Goal: Task Accomplishment & Management: Manage account settings

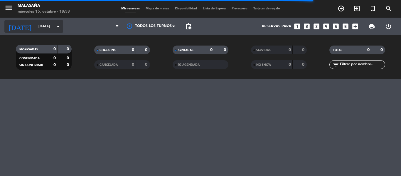
click at [40, 22] on input "[DATE]" at bounding box center [61, 26] width 50 height 10
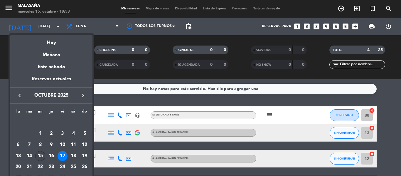
click at [39, 155] on div "15" at bounding box center [40, 156] width 10 height 10
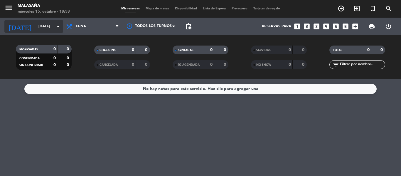
click at [38, 25] on input "[DATE]" at bounding box center [61, 26] width 50 height 10
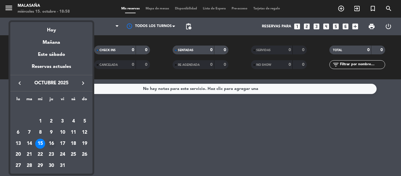
click at [52, 143] on div "16" at bounding box center [51, 144] width 10 height 10
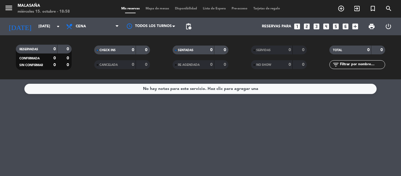
type input "[DEMOGRAPHIC_DATA][DATE]"
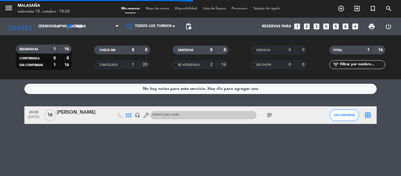
click at [84, 117] on div at bounding box center [82, 119] width 50 height 5
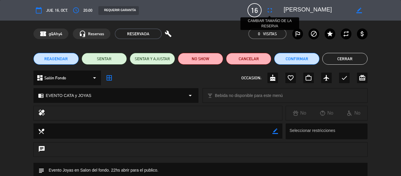
click at [267, 11] on icon "fullscreen" at bounding box center [269, 10] width 7 height 7
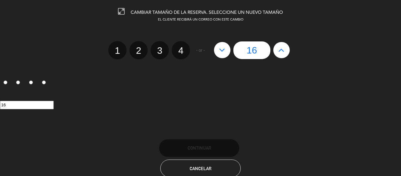
click at [279, 53] on icon at bounding box center [281, 49] width 6 height 9
type input "17"
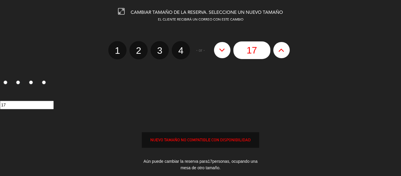
click at [279, 53] on icon at bounding box center [281, 49] width 6 height 9
type input "18"
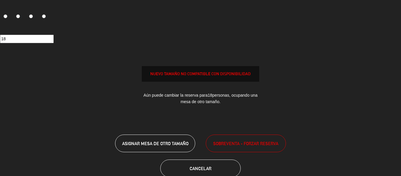
scroll to position [72, 0]
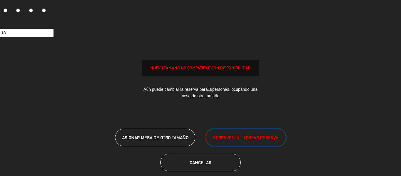
click at [238, 137] on span "SOBREVENTA - FORZAR RESERVA" at bounding box center [245, 137] width 65 height 7
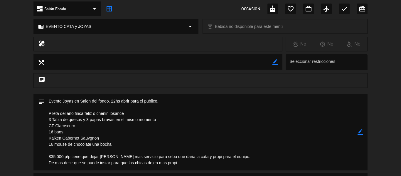
scroll to position [96, 0]
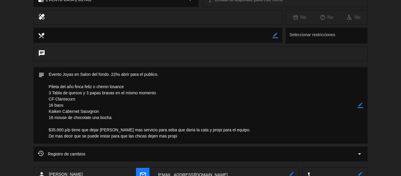
click at [361, 107] on icon "border_color" at bounding box center [360, 105] width 6 height 6
drag, startPoint x: 82, startPoint y: 92, endPoint x: 53, endPoint y: 93, distance: 28.5
click at [53, 93] on textarea at bounding box center [200, 105] width 313 height 77
click at [49, 92] on textarea at bounding box center [200, 105] width 313 height 77
click at [77, 93] on textarea at bounding box center [200, 105] width 313 height 77
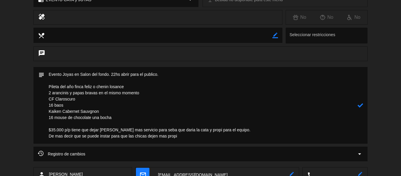
drag, startPoint x: 153, startPoint y: 93, endPoint x: 99, endPoint y: 93, distance: 53.7
click at [99, 93] on textarea at bounding box center [200, 105] width 313 height 77
click at [128, 93] on textarea at bounding box center [200, 105] width 313 height 77
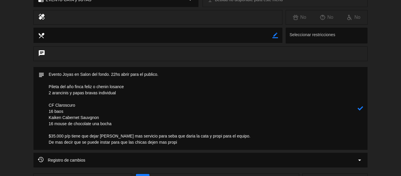
drag, startPoint x: 131, startPoint y: 87, endPoint x: 45, endPoint y: 85, distance: 86.0
click at [45, 85] on textarea at bounding box center [200, 108] width 313 height 83
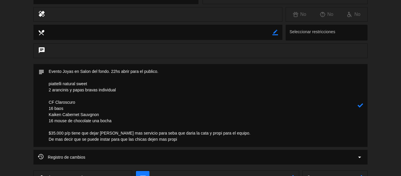
click at [77, 107] on textarea at bounding box center [200, 105] width 313 height 83
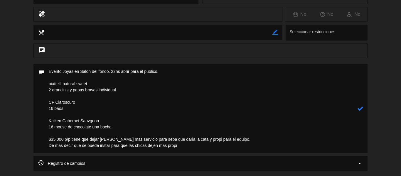
drag, startPoint x: 83, startPoint y: 101, endPoint x: 46, endPoint y: 103, distance: 37.3
click at [46, 103] on textarea at bounding box center [200, 108] width 313 height 89
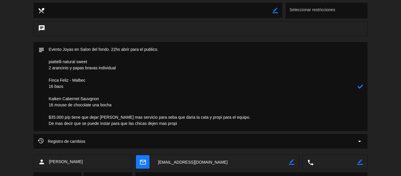
click at [62, 99] on textarea at bounding box center [200, 86] width 313 height 89
click at [50, 60] on textarea at bounding box center [200, 86] width 313 height 89
click at [62, 61] on textarea at bounding box center [200, 86] width 313 height 89
click at [82, 63] on textarea at bounding box center [200, 86] width 313 height 89
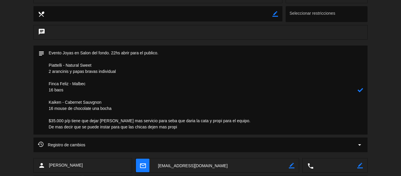
scroll to position [117, 0]
type textarea "Evento Joyas en Salon del fondo. 22hs abrir para el publico. Piattelli - Natura…"
click at [361, 91] on icon at bounding box center [360, 90] width 6 height 6
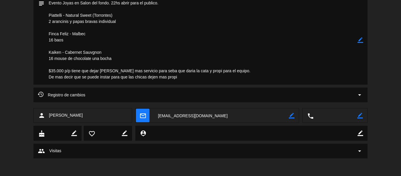
scroll to position [0, 0]
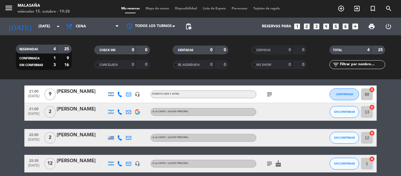
scroll to position [21, 0]
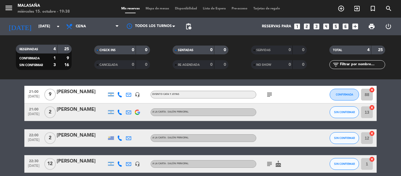
click at [80, 90] on div "[PERSON_NAME]" at bounding box center [82, 92] width 50 height 8
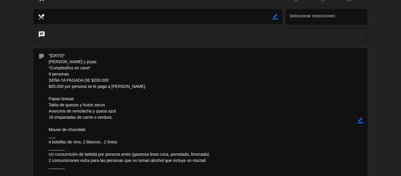
scroll to position [124, 0]
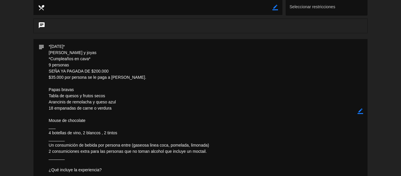
click at [80, 52] on textarea at bounding box center [200, 111] width 313 height 144
click at [362, 110] on icon "border_color" at bounding box center [360, 111] width 6 height 6
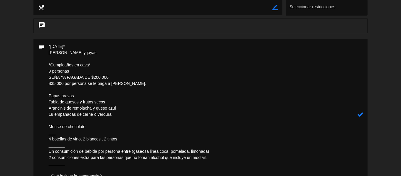
click at [80, 43] on textarea at bounding box center [200, 114] width 313 height 151
click at [50, 47] on textarea at bounding box center [200, 114] width 313 height 151
click at [67, 81] on textarea at bounding box center [200, 114] width 313 height 151
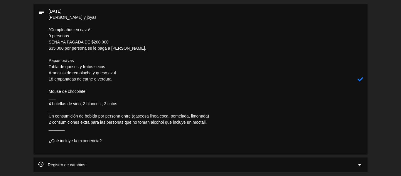
scroll to position [159, 0]
click at [50, 53] on textarea at bounding box center [200, 79] width 313 height 151
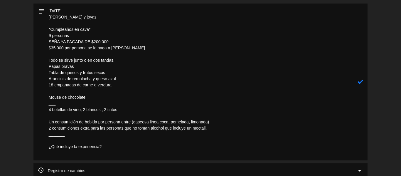
click at [127, 112] on textarea at bounding box center [200, 82] width 313 height 157
click at [100, 111] on textarea at bounding box center [200, 82] width 313 height 157
drag, startPoint x: 127, startPoint y: 110, endPoint x: 104, endPoint y: 112, distance: 22.7
click at [104, 112] on textarea at bounding box center [200, 82] width 313 height 157
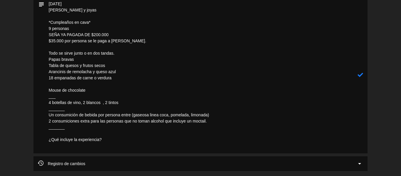
scroll to position [175, 0]
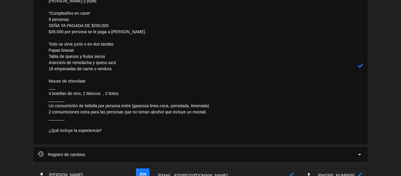
drag, startPoint x: 112, startPoint y: 131, endPoint x: 45, endPoint y: 130, distance: 66.0
click at [45, 130] on textarea at bounding box center [200, 65] width 313 height 157
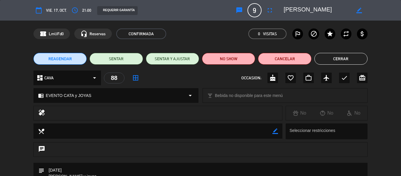
scroll to position [112, 0]
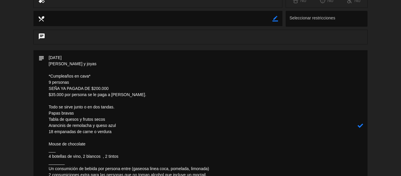
click at [80, 64] on textarea at bounding box center [200, 125] width 313 height 151
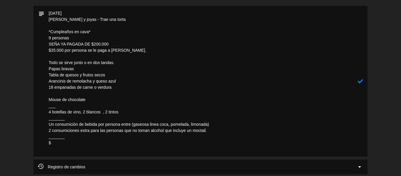
scroll to position [157, 0]
click at [126, 61] on textarea at bounding box center [200, 81] width 313 height 151
click at [116, 73] on textarea at bounding box center [200, 81] width 313 height 151
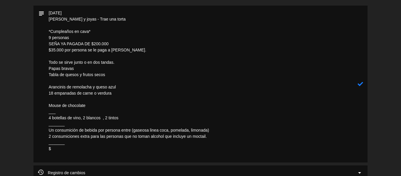
click at [100, 118] on textarea at bounding box center [200, 84] width 313 height 157
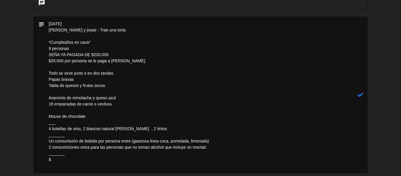
scroll to position [146, 0]
drag, startPoint x: 117, startPoint y: 73, endPoint x: 47, endPoint y: 72, distance: 70.7
click at [47, 72] on textarea at bounding box center [200, 94] width 313 height 157
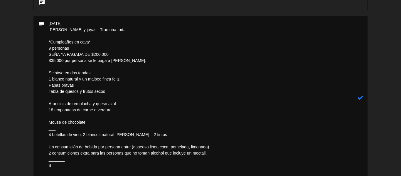
drag, startPoint x: 46, startPoint y: 78, endPoint x: 135, endPoint y: 80, distance: 88.7
click at [135, 80] on textarea at bounding box center [200, 97] width 313 height 163
click at [50, 97] on textarea at bounding box center [200, 97] width 313 height 163
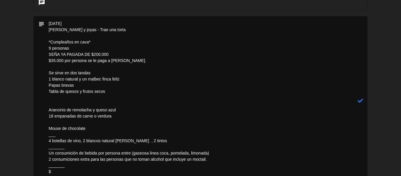
paste textarea "1 blanco natural y un malbec finca feliz"
drag, startPoint x: 125, startPoint y: 105, endPoint x: 102, endPoint y: 103, distance: 23.0
click at [102, 103] on textarea at bounding box center [200, 100] width 313 height 169
drag, startPoint x: 166, startPoint y: 141, endPoint x: 29, endPoint y: 140, distance: 136.8
click at [29, 140] on div "subject" at bounding box center [200, 102] width 401 height 172
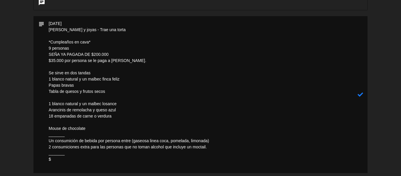
drag, startPoint x: 47, startPoint y: 79, endPoint x: 120, endPoint y: 115, distance: 81.9
click at [120, 115] on textarea at bounding box center [200, 94] width 313 height 157
click at [78, 75] on textarea at bounding box center [200, 94] width 313 height 157
click at [48, 77] on textarea at bounding box center [200, 94] width 313 height 157
click at [156, 82] on textarea at bounding box center [200, 94] width 313 height 157
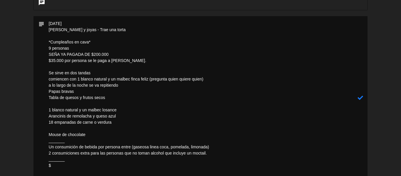
click at [107, 70] on textarea at bounding box center [200, 97] width 313 height 163
click at [129, 84] on textarea at bounding box center [200, 97] width 313 height 163
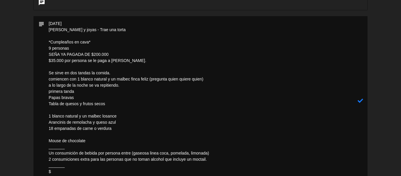
click at [65, 109] on textarea at bounding box center [200, 100] width 313 height 169
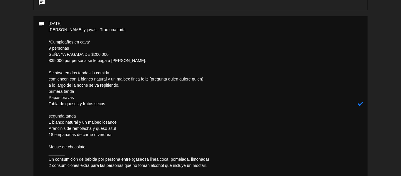
click at [131, 83] on textarea at bounding box center [200, 103] width 313 height 175
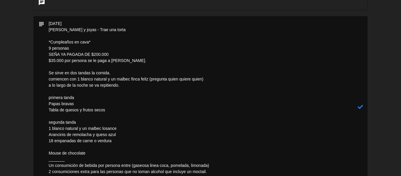
drag, startPoint x: 108, startPoint y: 127, endPoint x: 43, endPoint y: 127, distance: 64.6
click at [43, 127] on div "subject" at bounding box center [200, 106] width 334 height 181
click at [123, 89] on textarea at bounding box center [200, 106] width 313 height 181
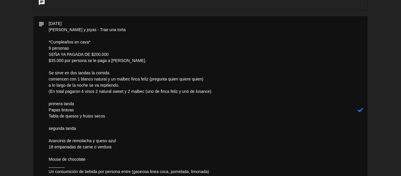
scroll to position [154, 0]
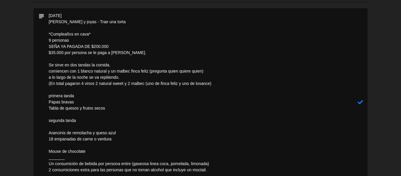
click at [50, 97] on textarea at bounding box center [200, 102] width 313 height 188
click at [50, 119] on textarea at bounding box center [200, 102] width 313 height 188
click at [89, 119] on textarea at bounding box center [200, 102] width 313 height 188
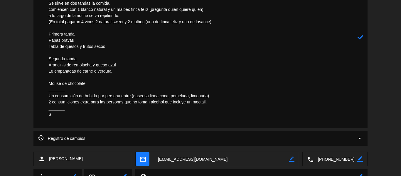
scroll to position [193, 0]
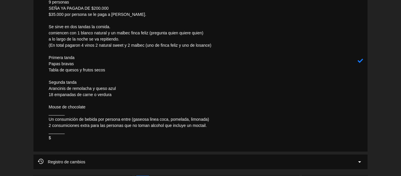
click at [54, 120] on textarea at bounding box center [200, 60] width 313 height 181
click at [212, 126] on textarea at bounding box center [200, 60] width 313 height 181
click at [90, 126] on textarea at bounding box center [200, 60] width 313 height 181
click at [52, 140] on textarea at bounding box center [200, 60] width 313 height 181
paste textarea "$85.000 p/p $80.000 (en efectivo) (no incluye propina sugerida) Incluye servici…"
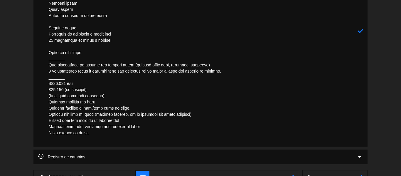
scroll to position [249, 0]
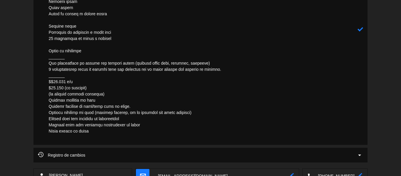
click at [50, 82] on textarea at bounding box center [200, 29] width 313 height 231
click at [117, 94] on textarea at bounding box center [200, 29] width 313 height 231
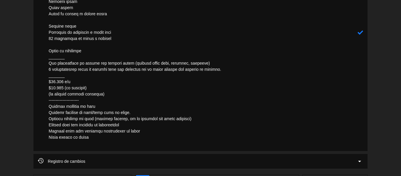
scroll to position [250, 0]
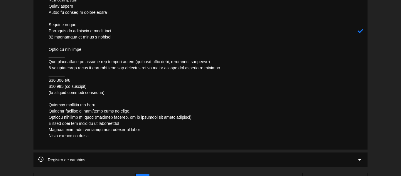
drag, startPoint x: 133, startPoint y: 111, endPoint x: 104, endPoint y: 110, distance: 28.8
click at [104, 110] on textarea at bounding box center [200, 31] width 313 height 237
click at [104, 135] on textarea at bounding box center [200, 31] width 313 height 237
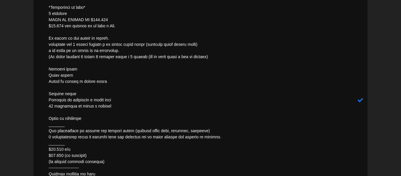
scroll to position [182, 0]
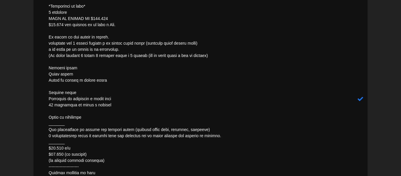
click at [362, 99] on icon at bounding box center [360, 99] width 6 height 6
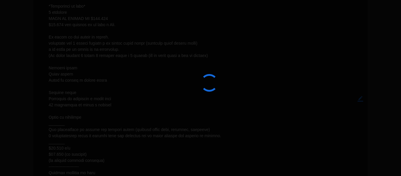
type textarea "55 lo ipsumdo Sita c adipi - Elit sed doeiu *Temporinci ut labo* 2 etdolore MAG…"
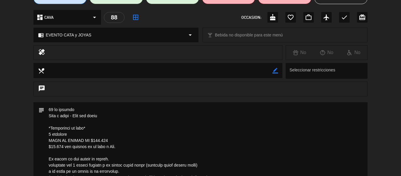
scroll to position [0, 0]
